Goal: Task Accomplishment & Management: Manage account settings

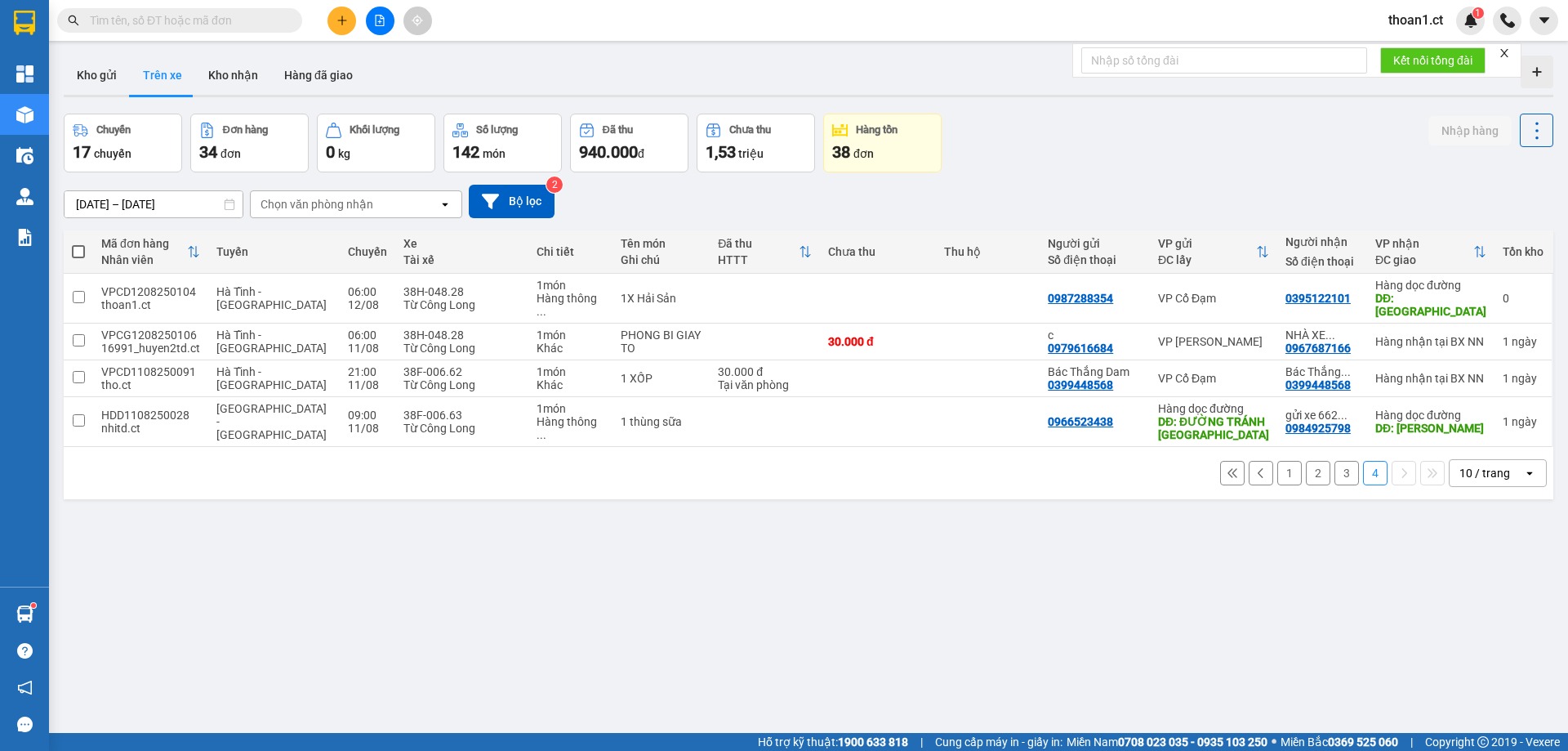
click at [1418, 22] on span "thoan1.ct" at bounding box center [1417, 19] width 81 height 20
click at [1423, 49] on span "Đăng xuất" at bounding box center [1435, 50] width 69 height 18
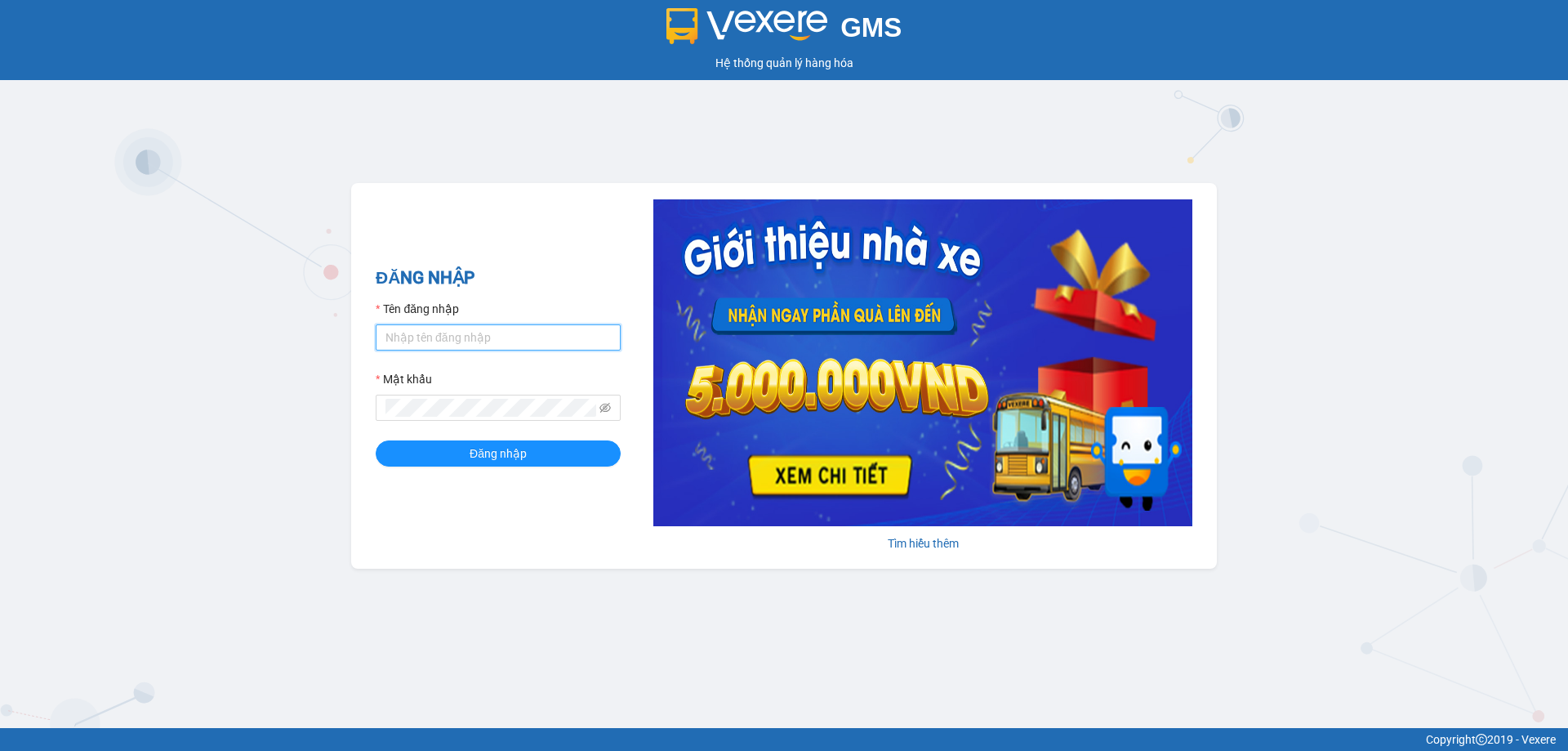
click at [424, 339] on input "Tên đăng nhập" at bounding box center [498, 337] width 245 height 26
type input "na.ct"
click at [528, 445] on button "Đăng nhập" at bounding box center [498, 453] width 245 height 26
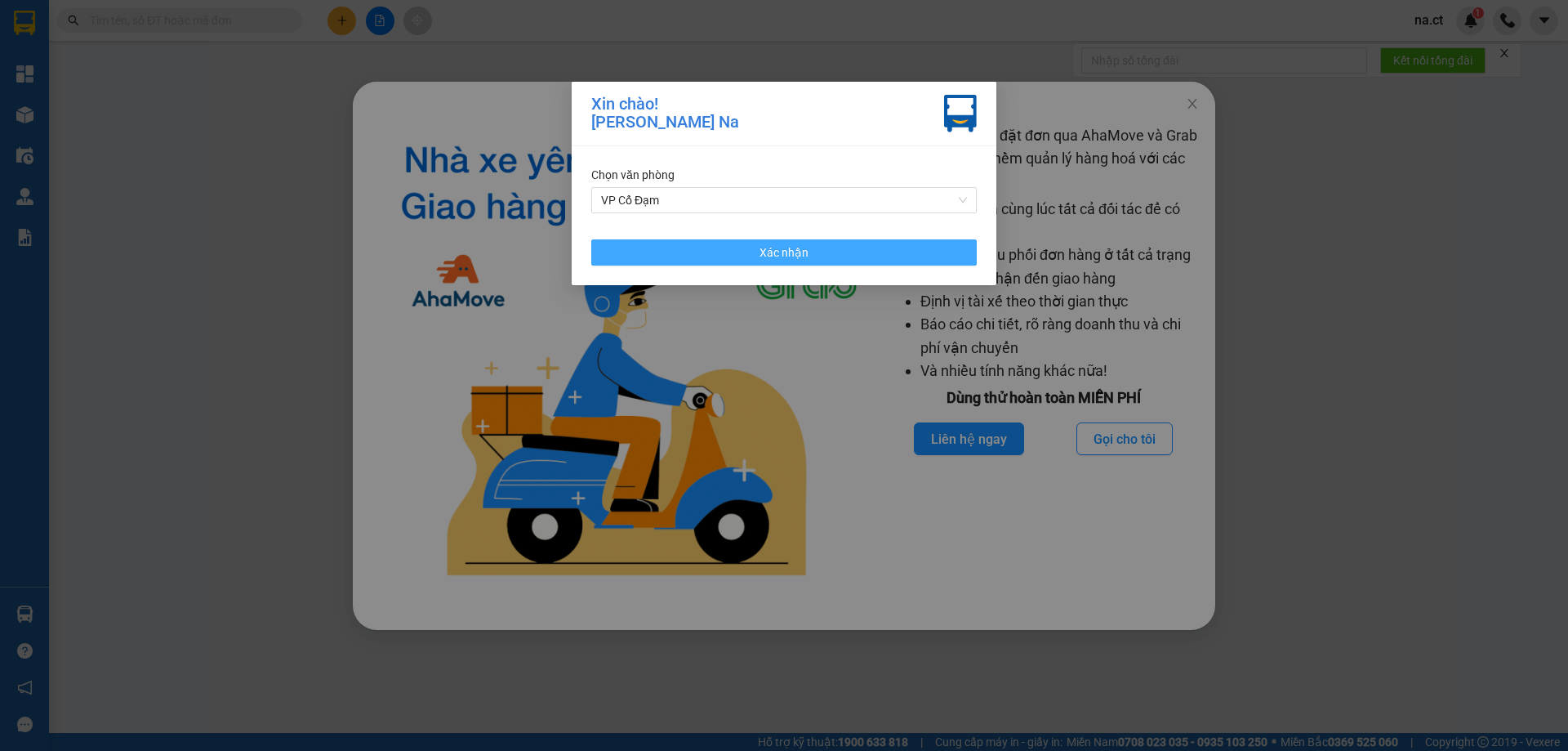
click at [785, 247] on span "Xác nhận" at bounding box center [784, 252] width 49 height 18
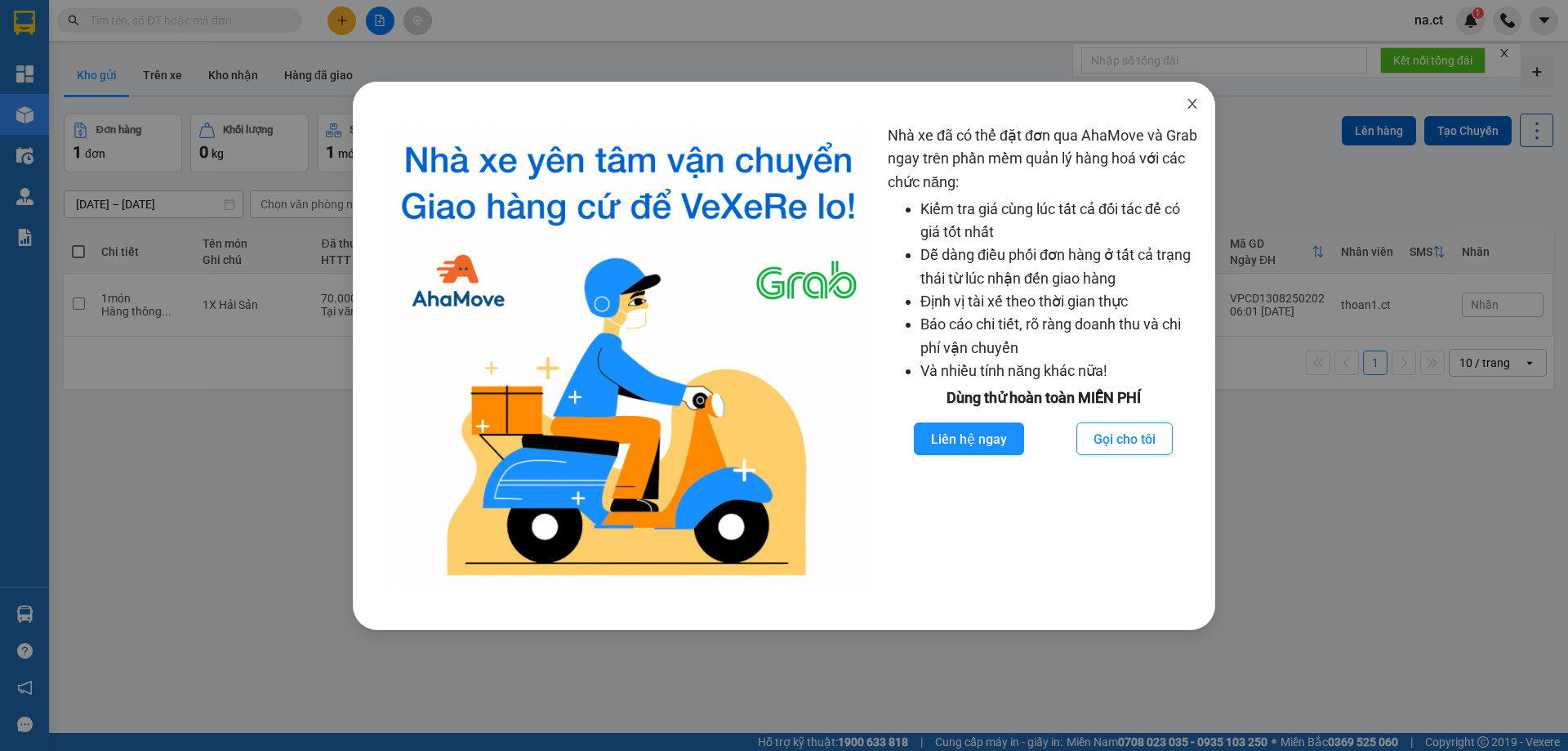
click at [1200, 102] on span "Close" at bounding box center [1192, 104] width 45 height 45
